Goal: Task Accomplishment & Management: Manage account settings

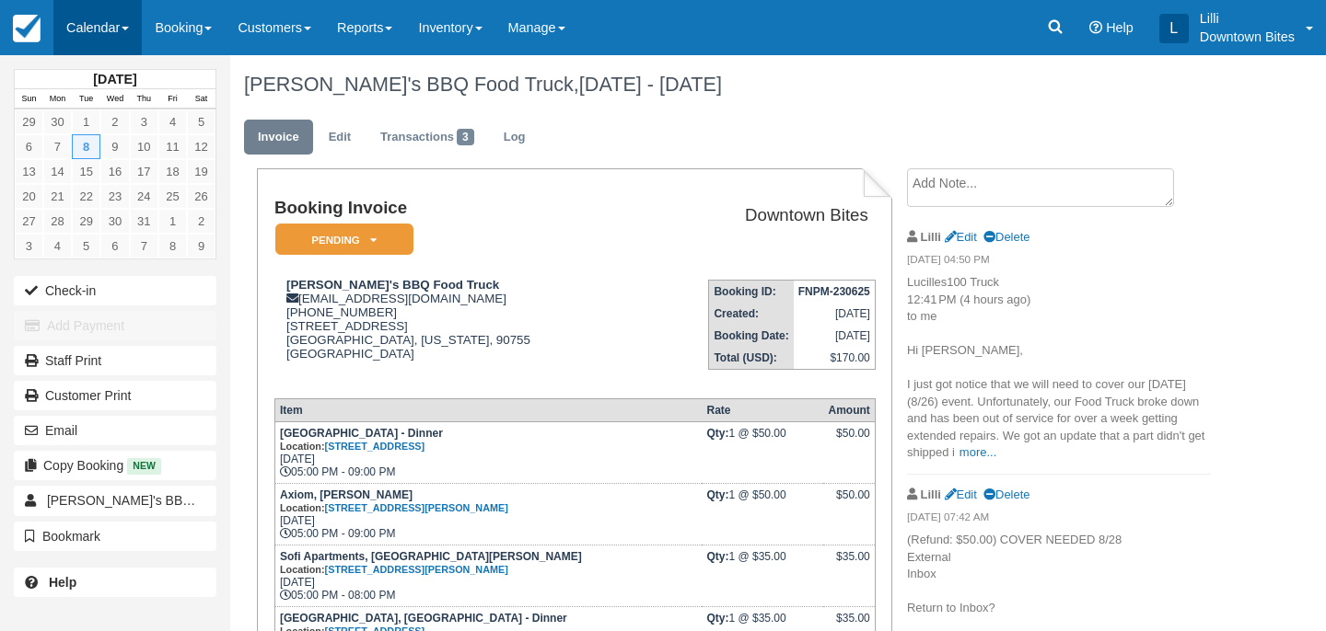
click at [98, 26] on link "Calendar" at bounding box center [97, 27] width 88 height 55
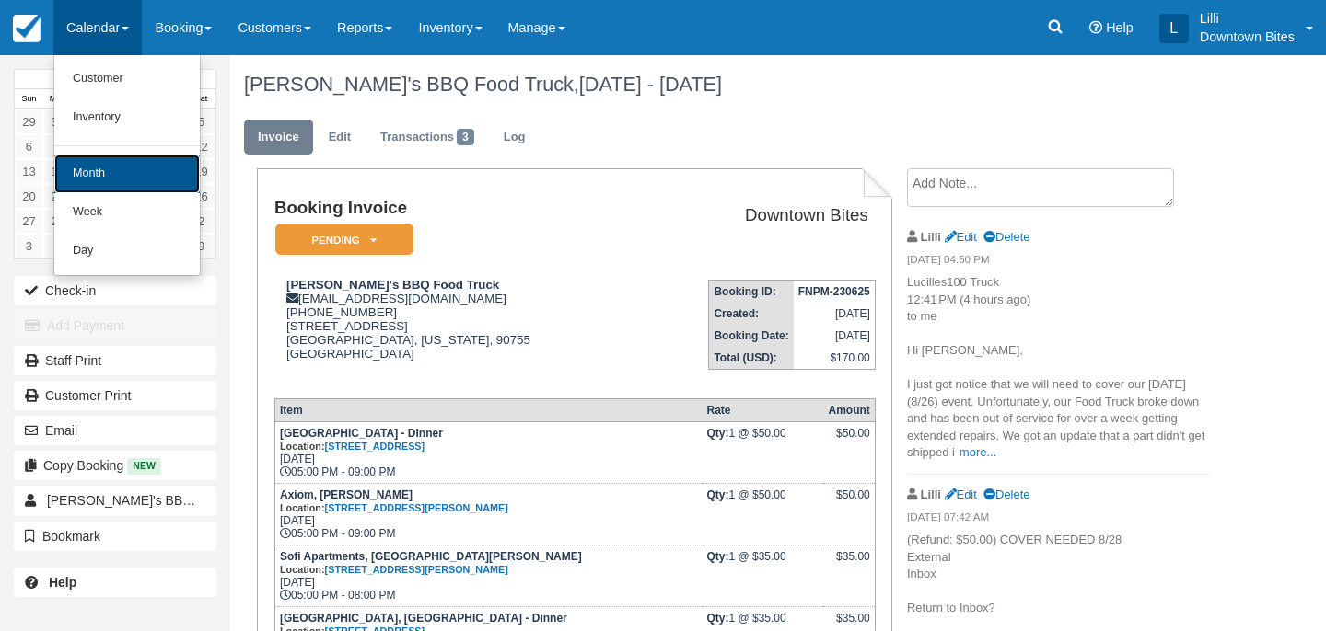
click at [114, 171] on link "Month" at bounding box center [126, 174] width 145 height 39
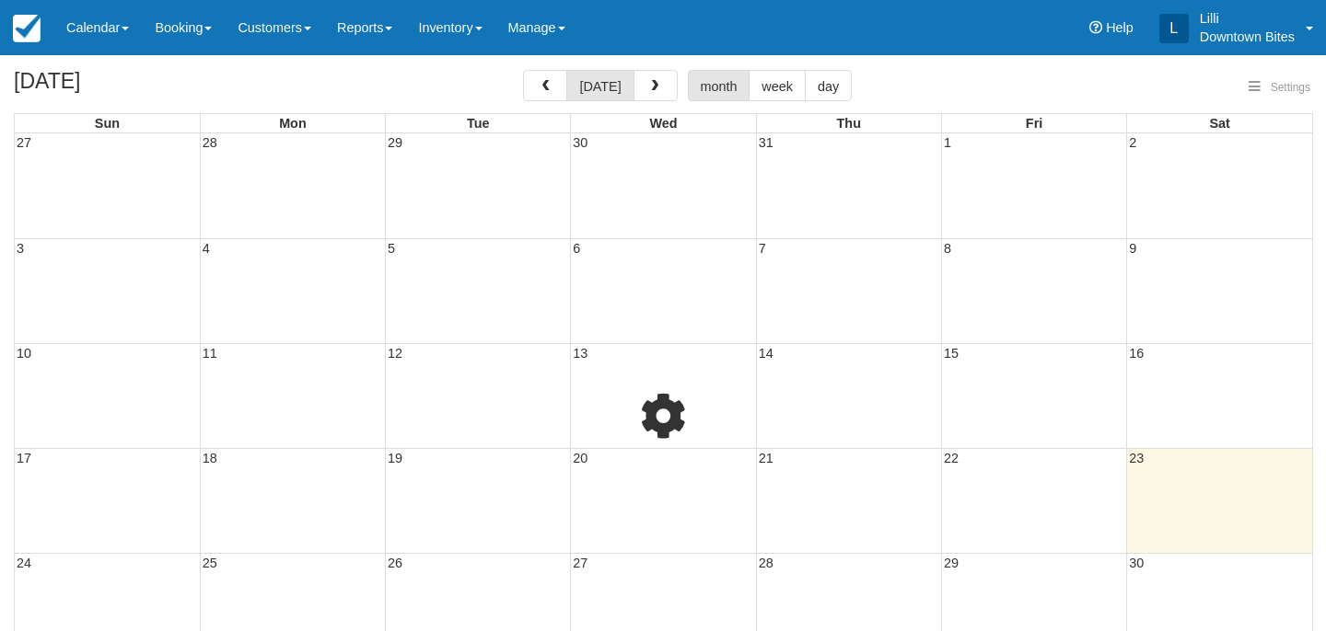
select select
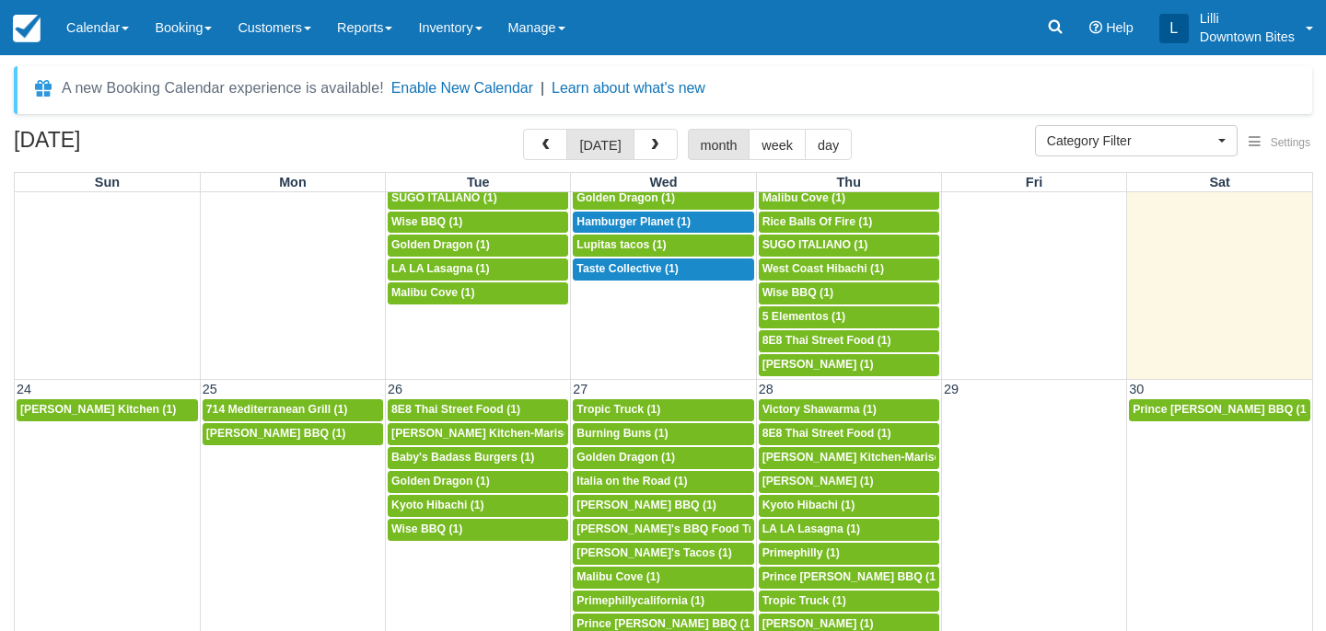
scroll to position [1250, 0]
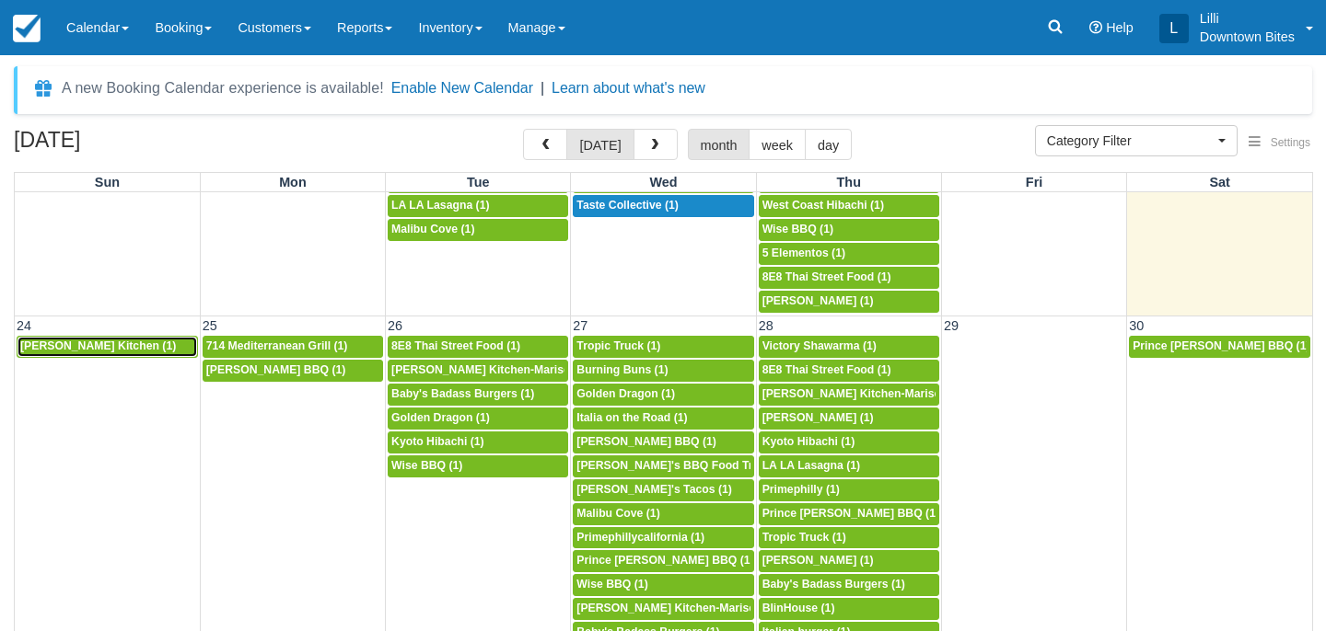
click at [168, 347] on span "Arenita Gourmet Kitchen (1)" at bounding box center [98, 346] width 156 height 13
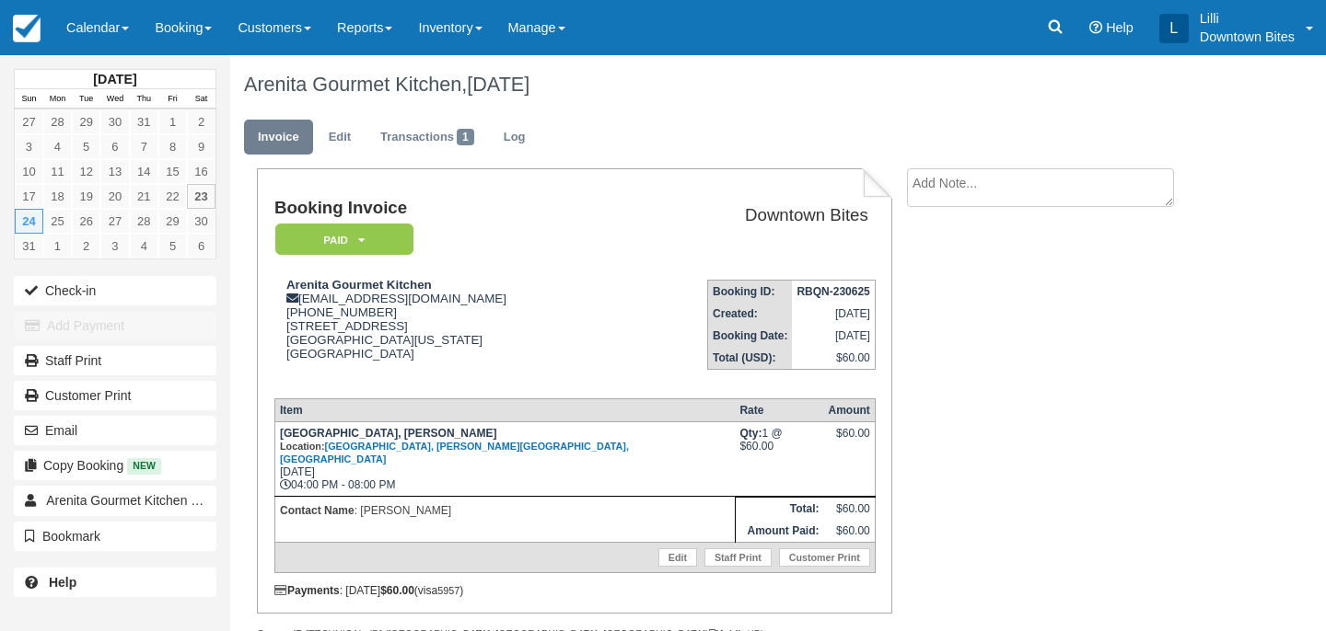
click at [950, 199] on textarea at bounding box center [1040, 187] width 267 height 39
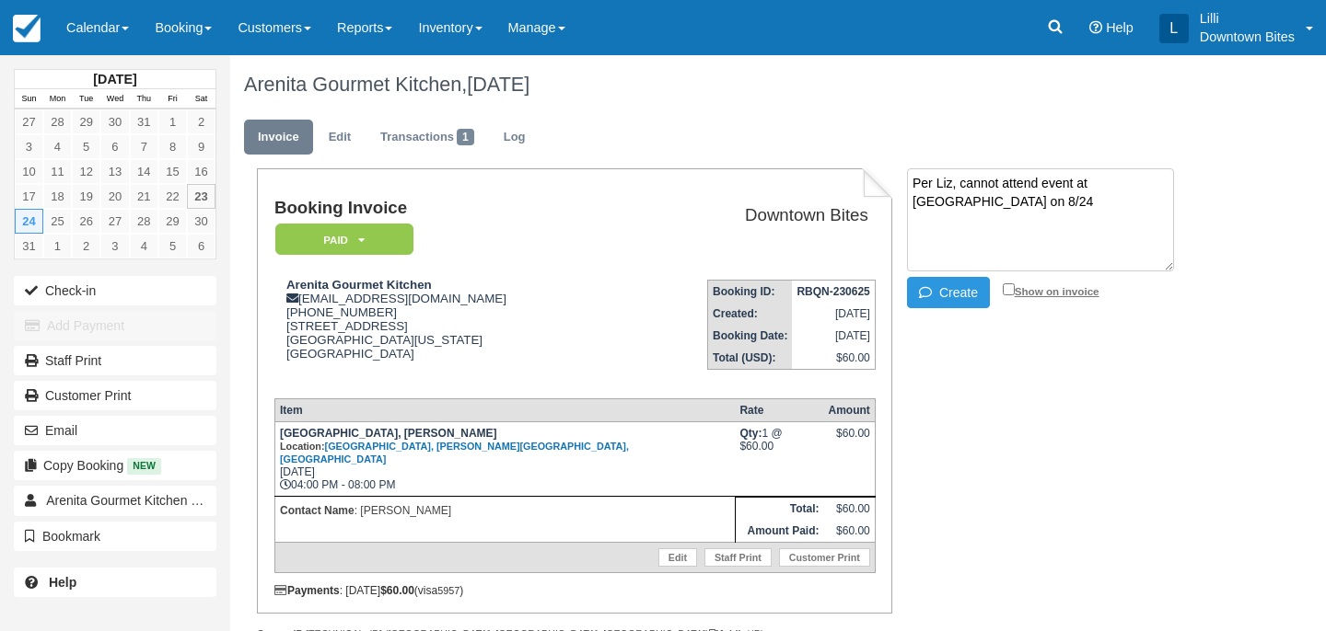
type textarea "Per Liz, cannot attend event at [GEOGRAPHIC_DATA] on 8/24"
click at [1011, 286] on input "Show on invoice" at bounding box center [1008, 290] width 12 height 12
checkbox input "true"
drag, startPoint x: 979, startPoint y: 206, endPoint x: 901, endPoint y: 184, distance: 81.3
click at [901, 184] on div "Per Liz, cannot attend event at Marina Harbor on 8/24 Create Show on invoice" at bounding box center [1058, 240] width 331 height 145
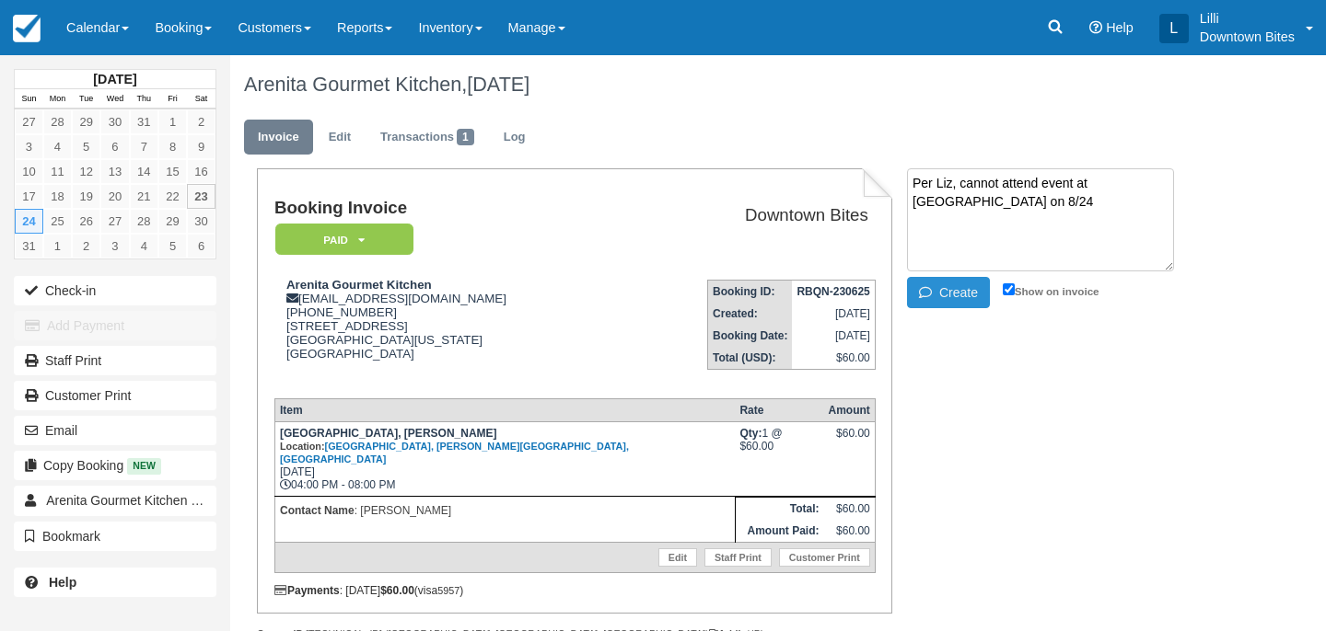
click at [964, 297] on button "Create" at bounding box center [948, 292] width 83 height 31
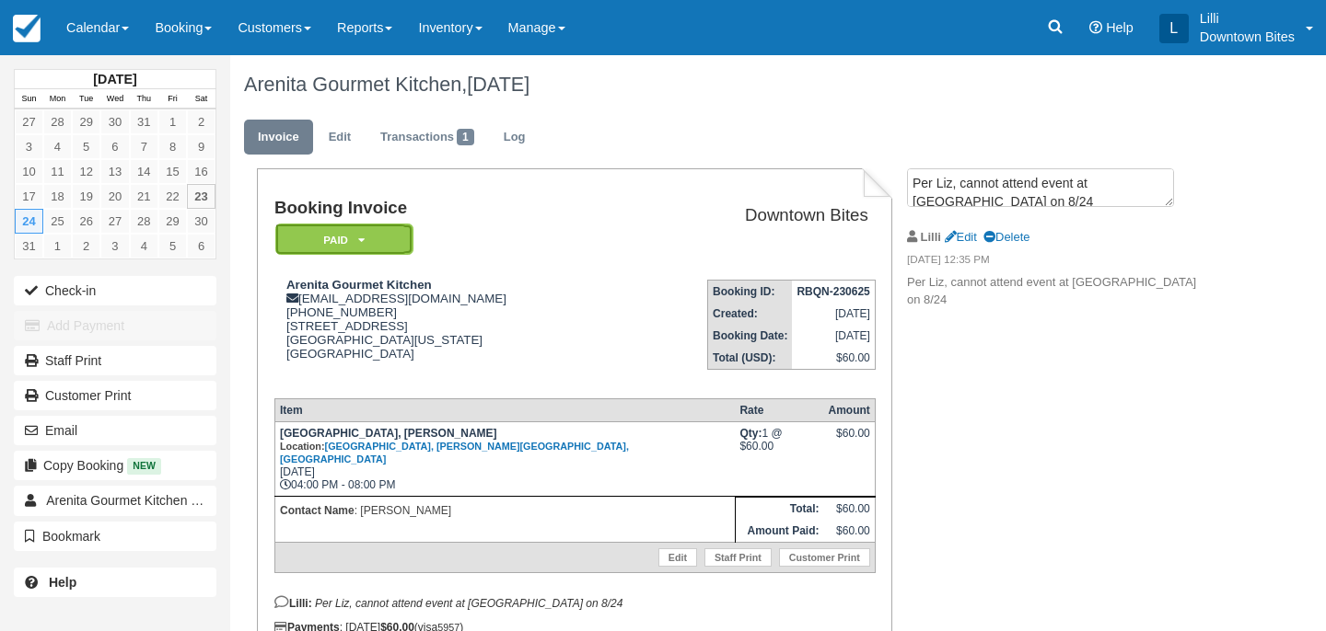
click at [402, 237] on em "Paid" at bounding box center [344, 240] width 138 height 32
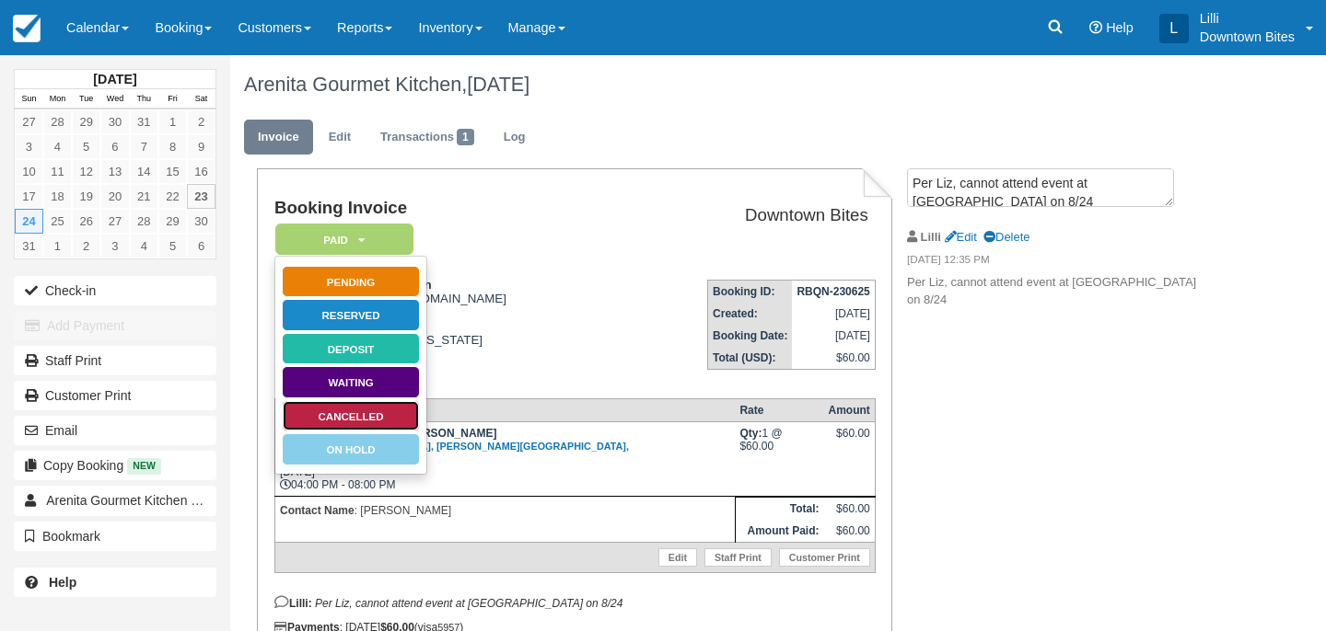
click at [376, 416] on link "Cancelled" at bounding box center [351, 416] width 138 height 32
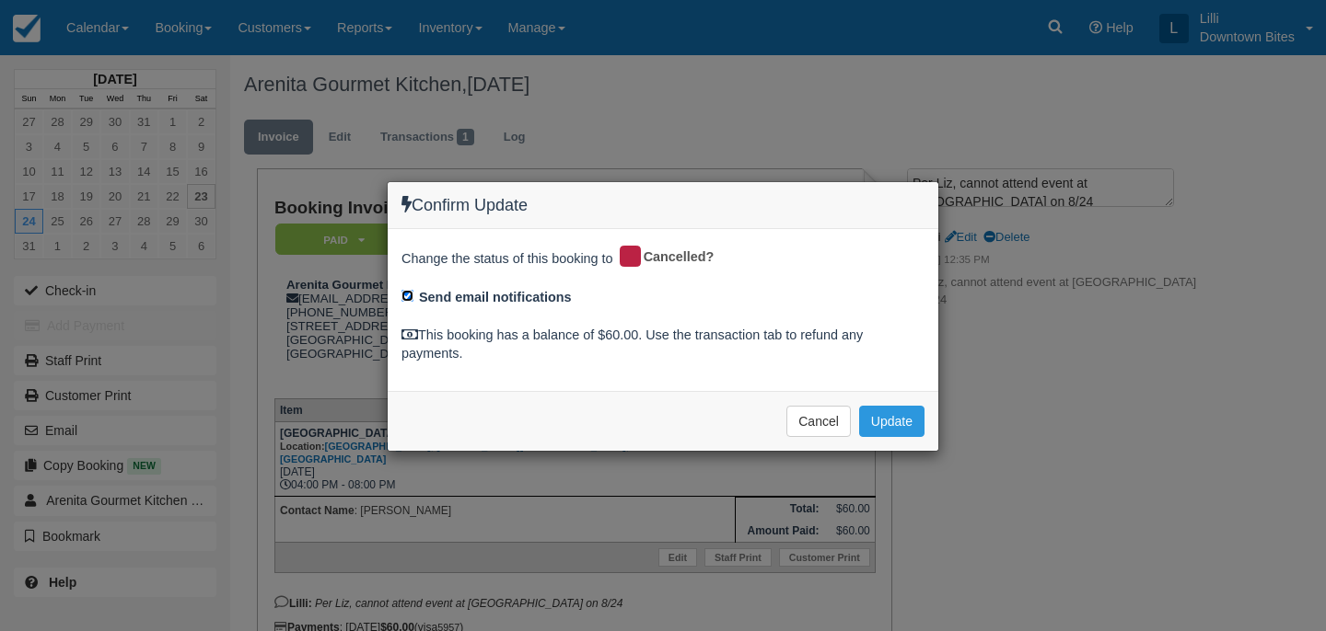
click at [406, 297] on input "Send email notifications" at bounding box center [407, 296] width 12 height 12
checkbox input "false"
click at [886, 418] on button "Update" at bounding box center [891, 421] width 65 height 31
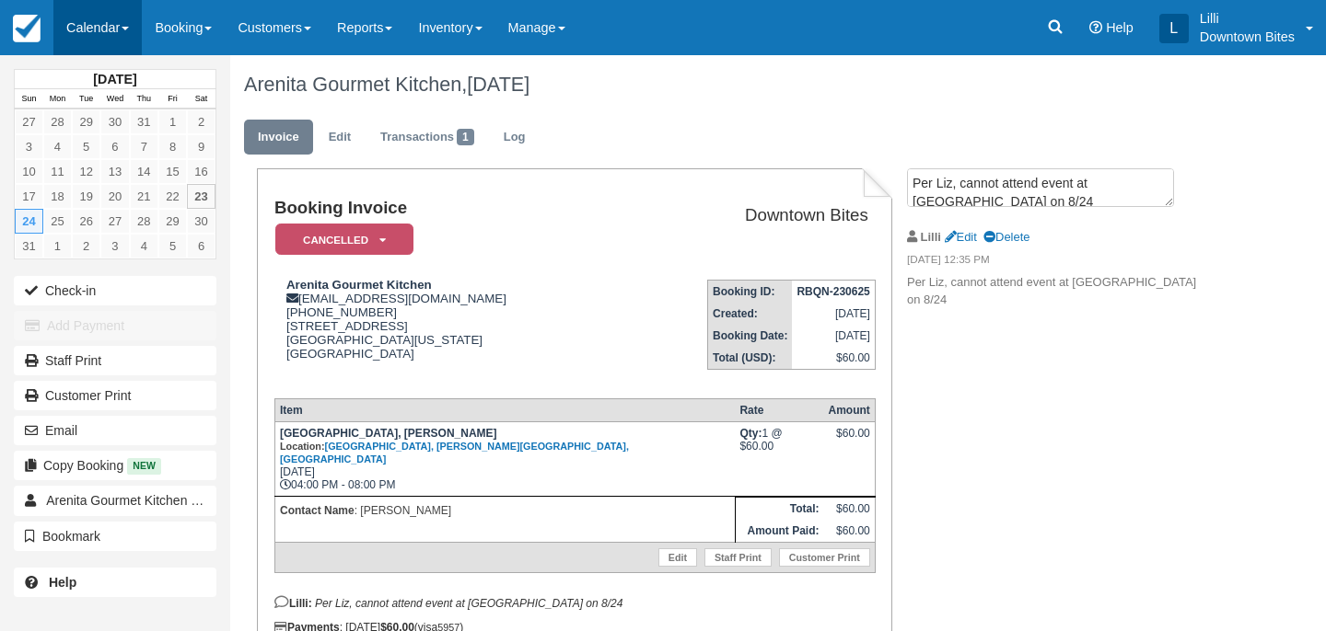
click at [91, 25] on link "Calendar" at bounding box center [97, 27] width 88 height 55
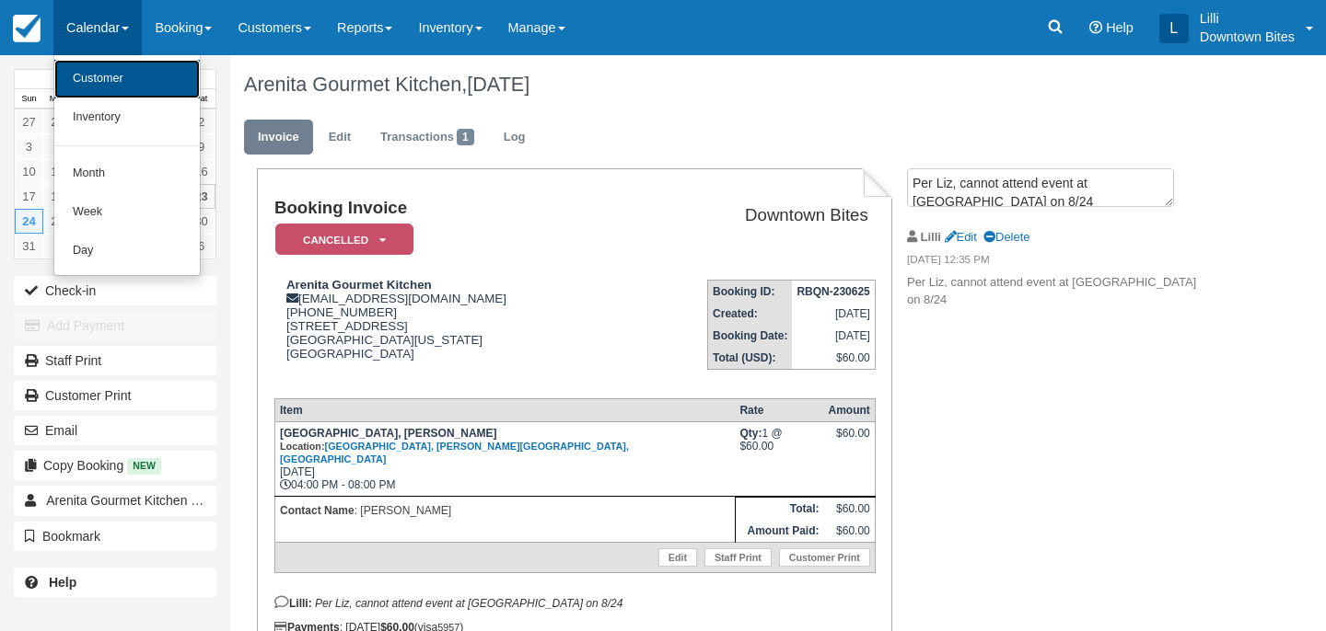
click at [87, 81] on link "Customer" at bounding box center [126, 79] width 145 height 39
